Goal: Information Seeking & Learning: Learn about a topic

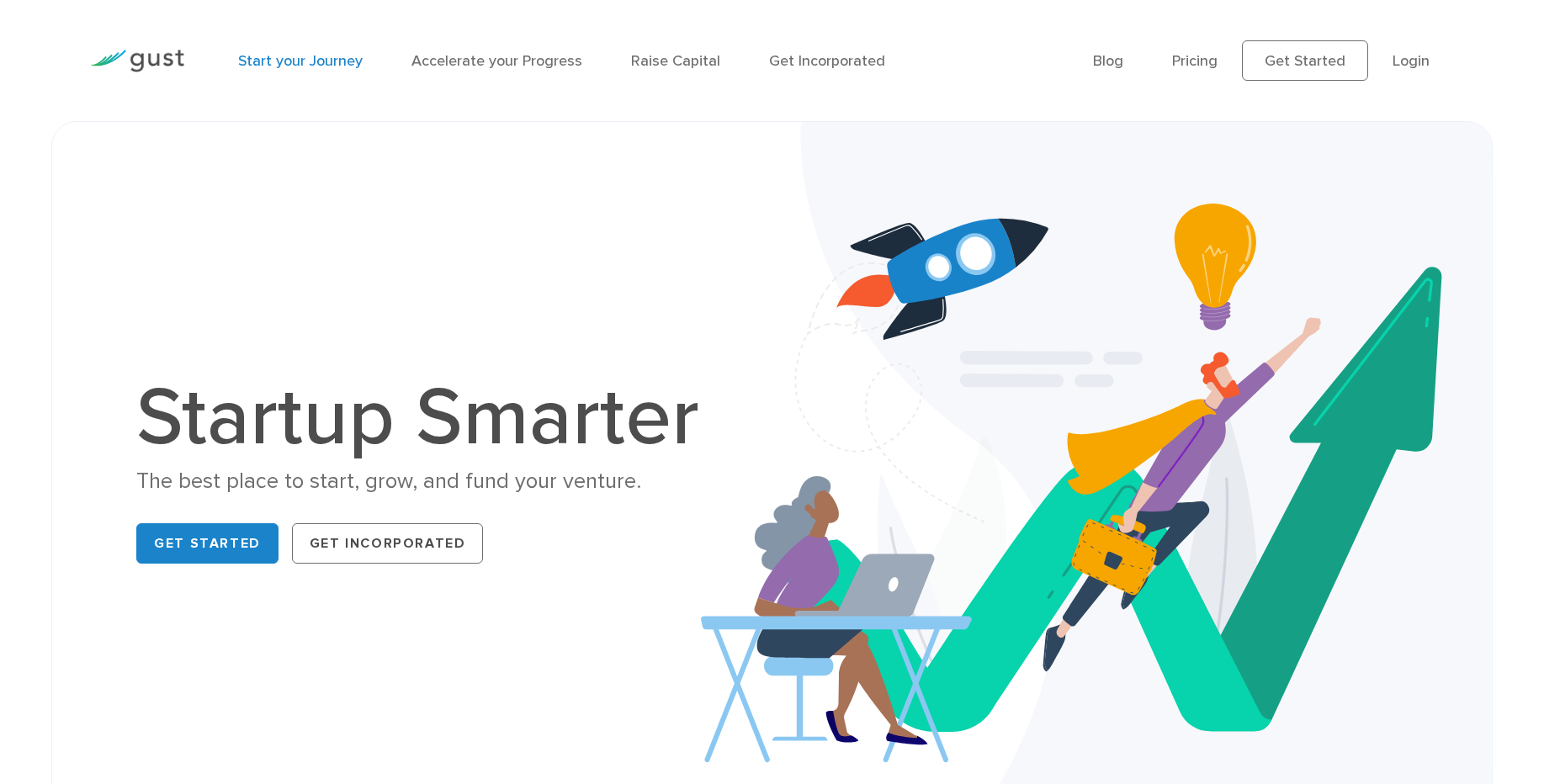
click at [333, 67] on link "Start your Journey" at bounding box center [300, 61] width 125 height 18
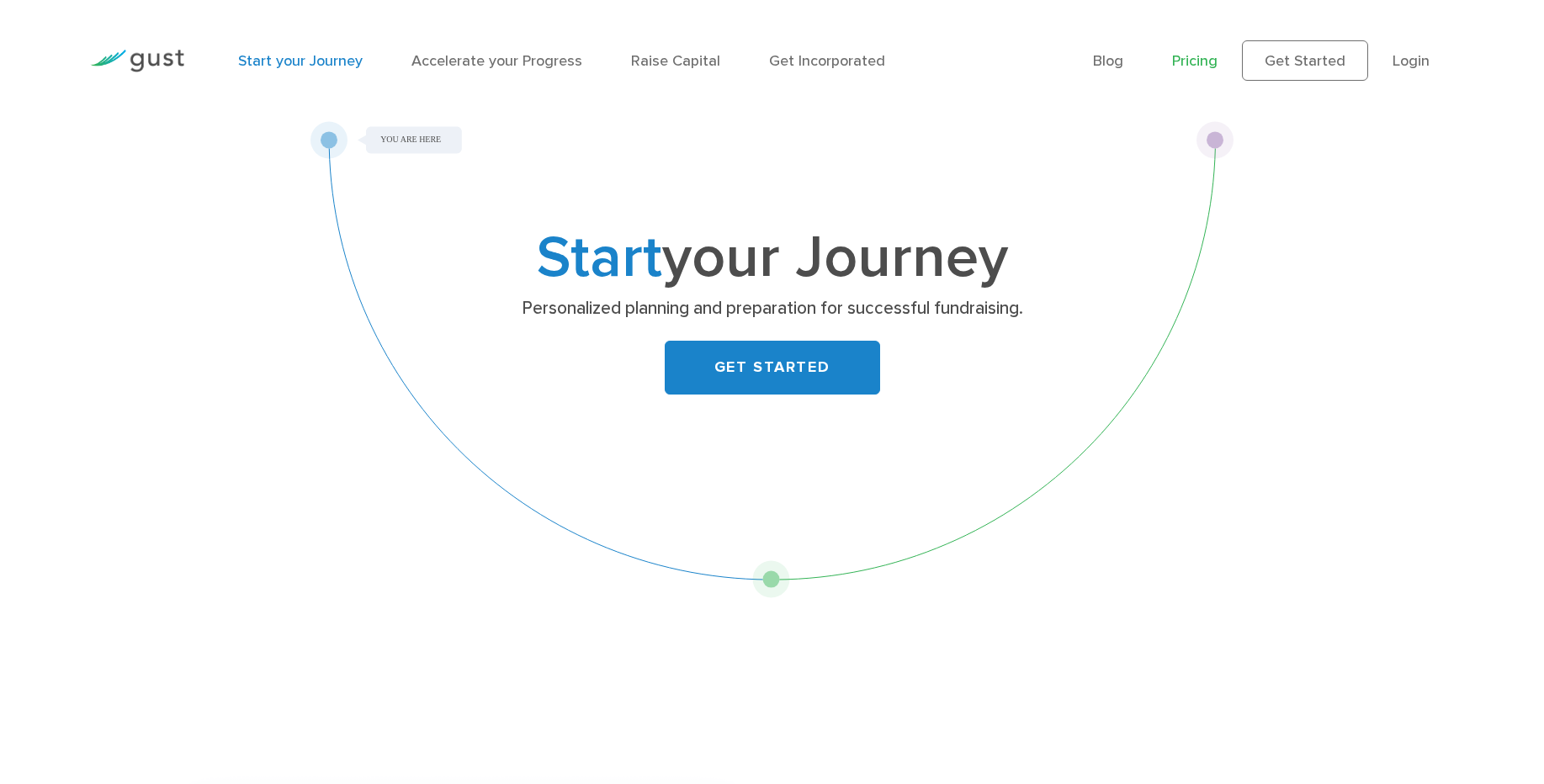
click at [1203, 59] on link "Pricing" at bounding box center [1195, 61] width 46 height 18
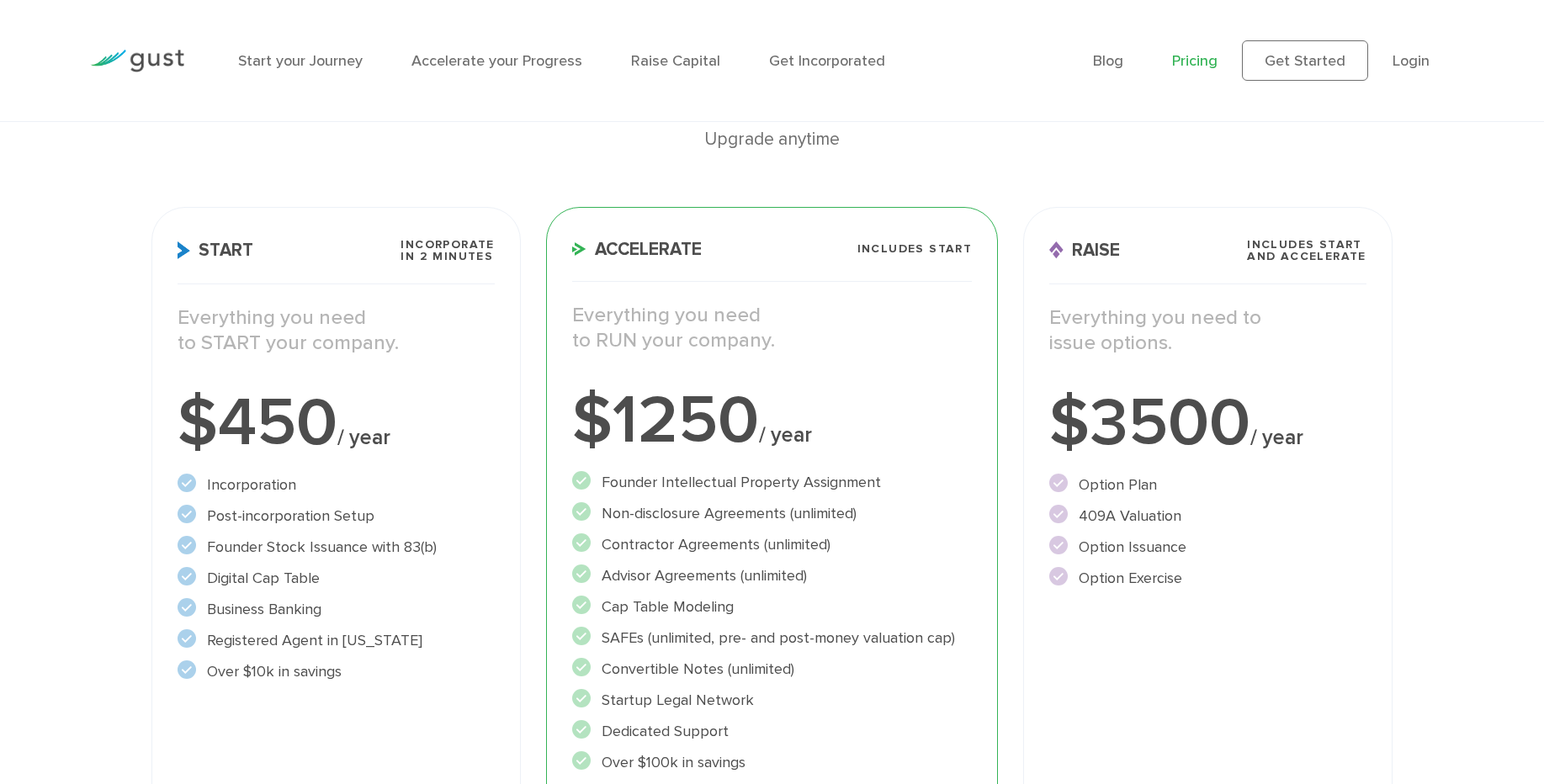
scroll to position [202, 0]
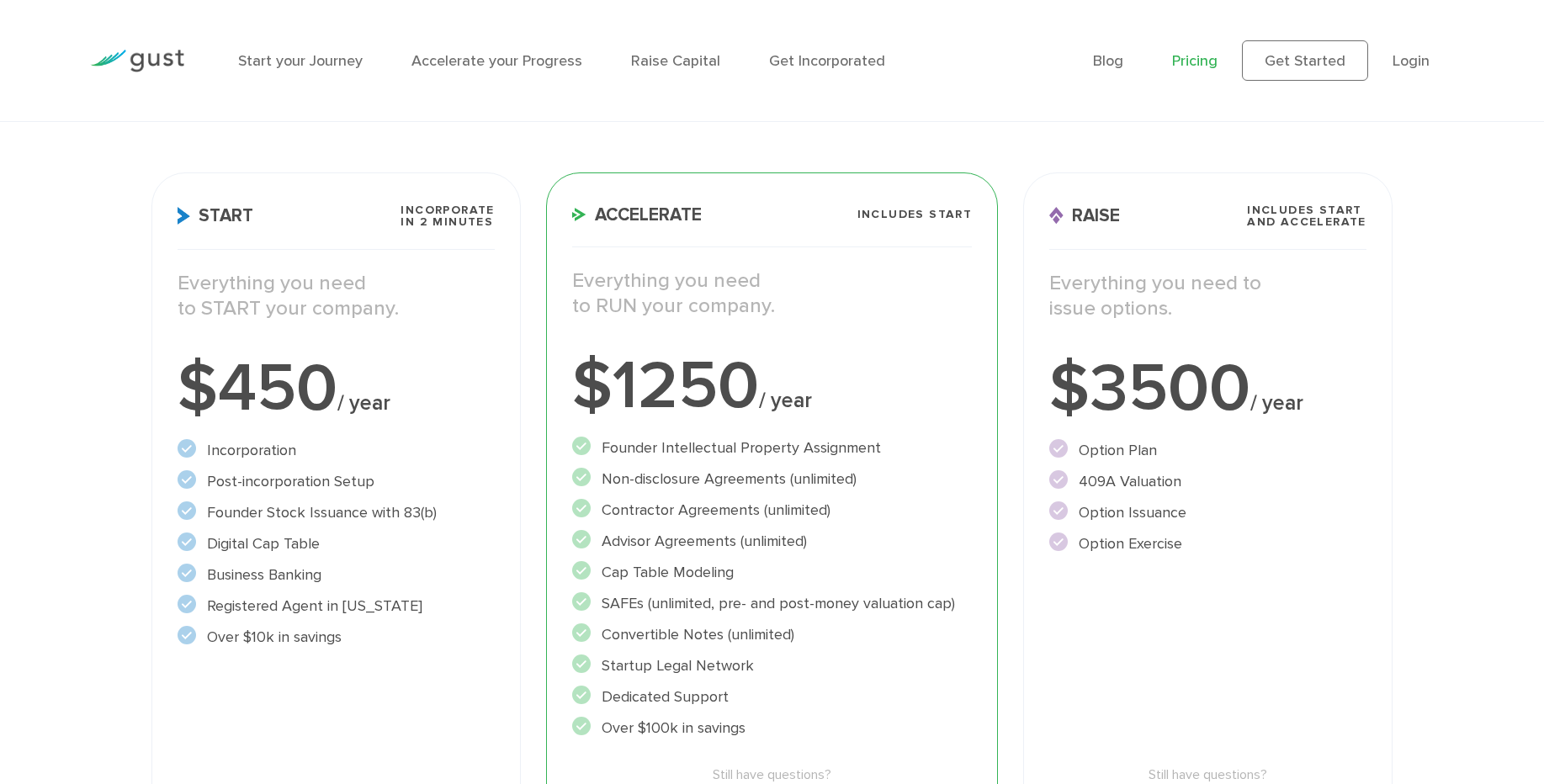
drag, startPoint x: 213, startPoint y: 282, endPoint x: 522, endPoint y: 320, distance: 311.3
click at [522, 320] on div "Start Incorporate in 2 Minutes Everything you need to START your company. $450 …" at bounding box center [336, 536] width 394 height 754
drag, startPoint x: 717, startPoint y: 448, endPoint x: 884, endPoint y: 560, distance: 201.1
click at [884, 560] on ul "Founder Intellectual Property Assignment" at bounding box center [772, 588] width 400 height 303
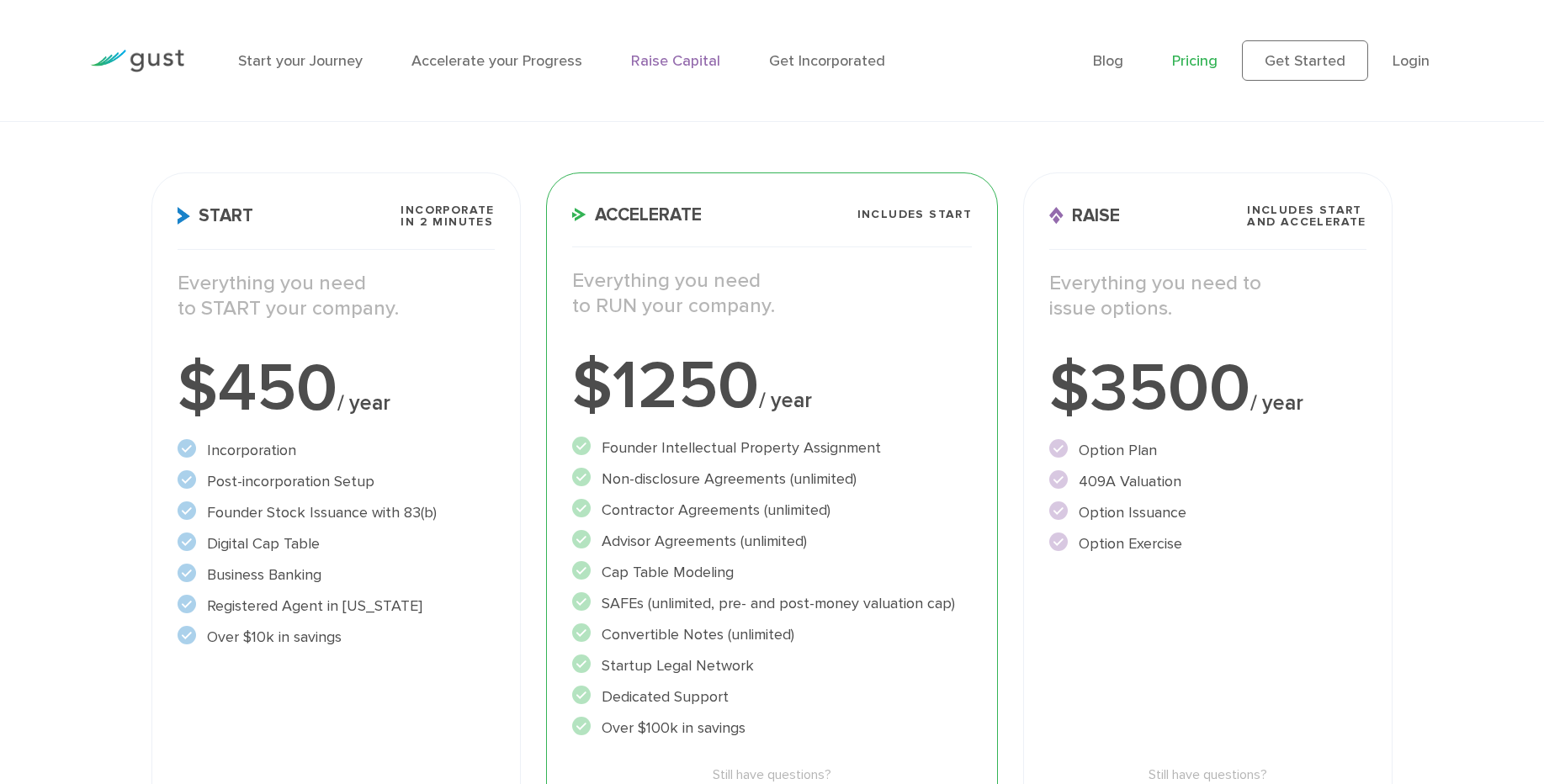
click at [688, 56] on link "Raise Capital" at bounding box center [676, 61] width 90 height 18
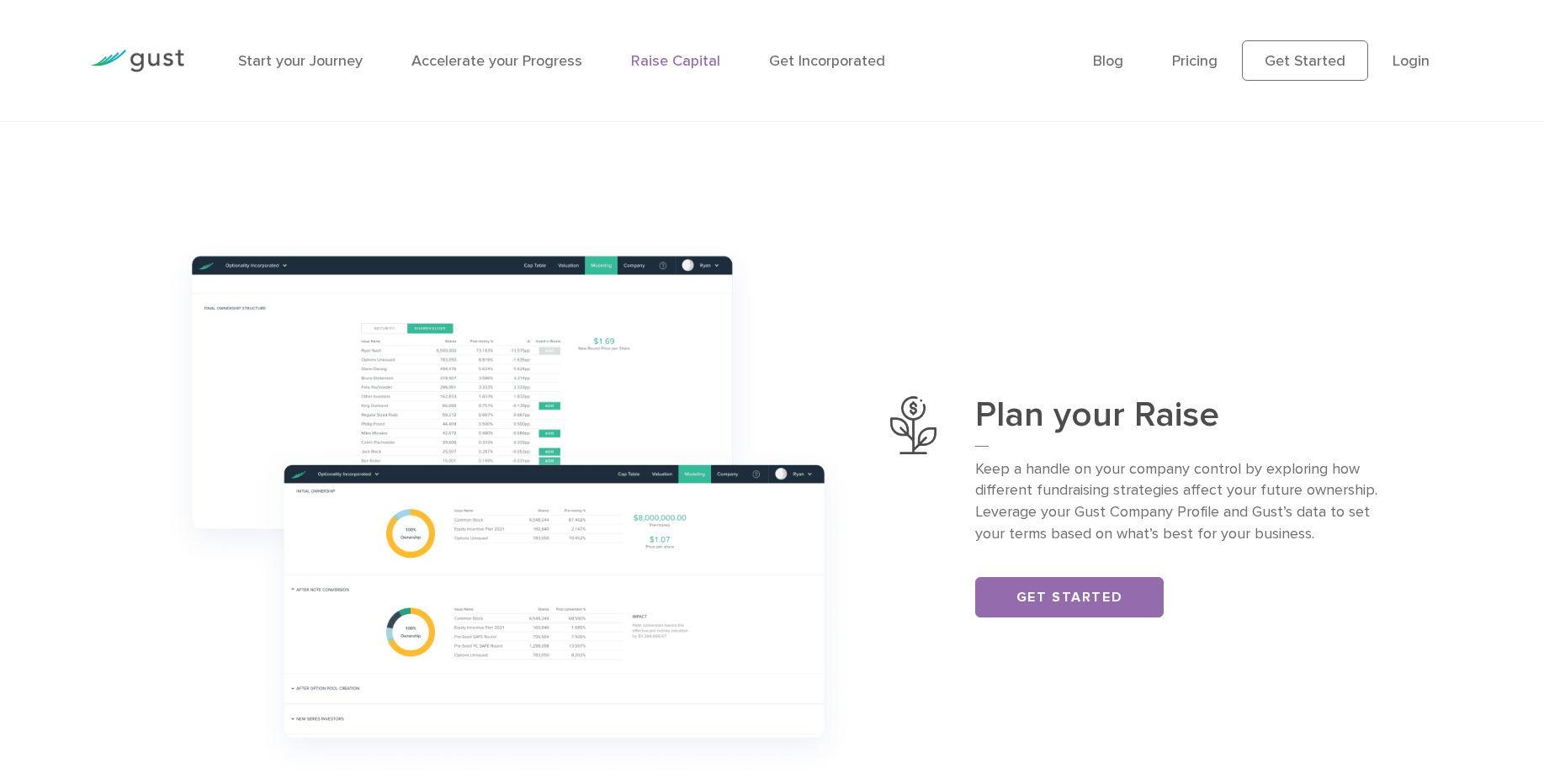
scroll to position [807, 0]
